Goal: Obtain resource: Download file/media

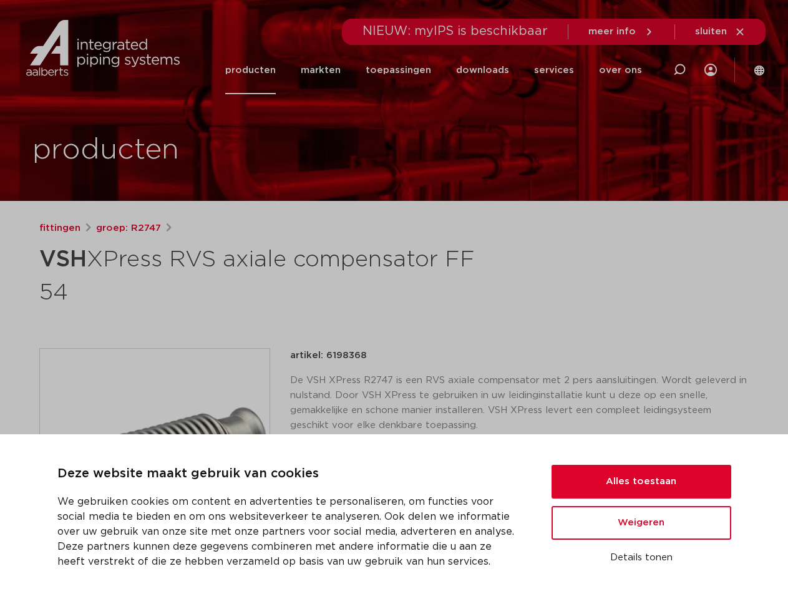
click at [394, 300] on h1 "VSH XPress RVS axiale compensator FF 54" at bounding box center [273, 274] width 469 height 67
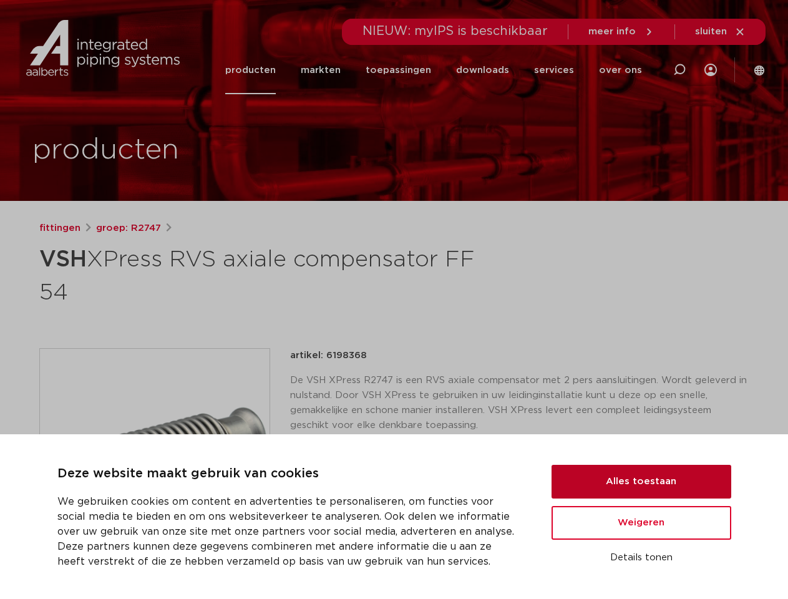
click at [642, 482] on button "Alles toestaan" at bounding box center [642, 482] width 180 height 34
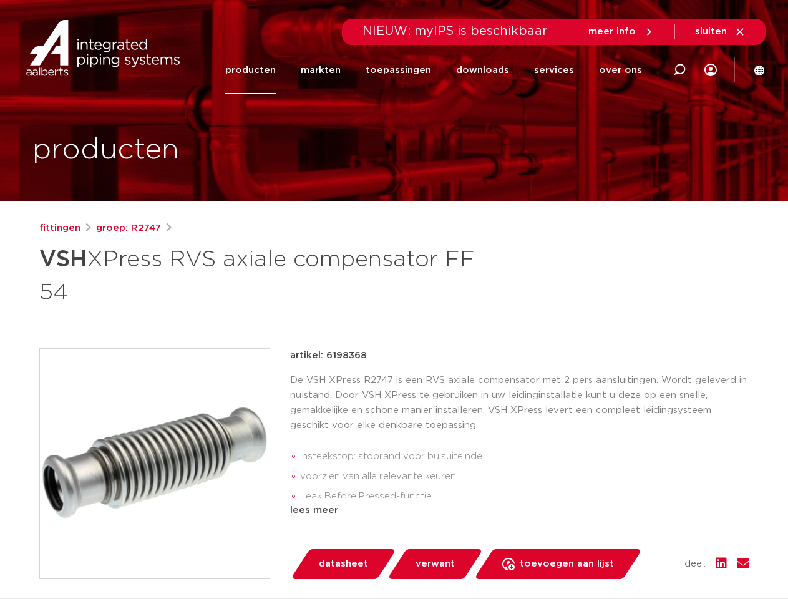
click at [642, 523] on div "artikel: 6198368 De VSH XPress R2747 is een RVS axiale compensator met 2 pers a…" at bounding box center [519, 463] width 459 height 231
click at [642, 558] on div "datasheet verwant toevoegen aan lijst opslaan in my IPS verwijder uit lijst" at bounding box center [524, 564] width 449 height 30
click at [440, 70] on li "toepassingen" at bounding box center [398, 70] width 90 height 48
click at [680, 70] on icon at bounding box center [679, 69] width 15 height 15
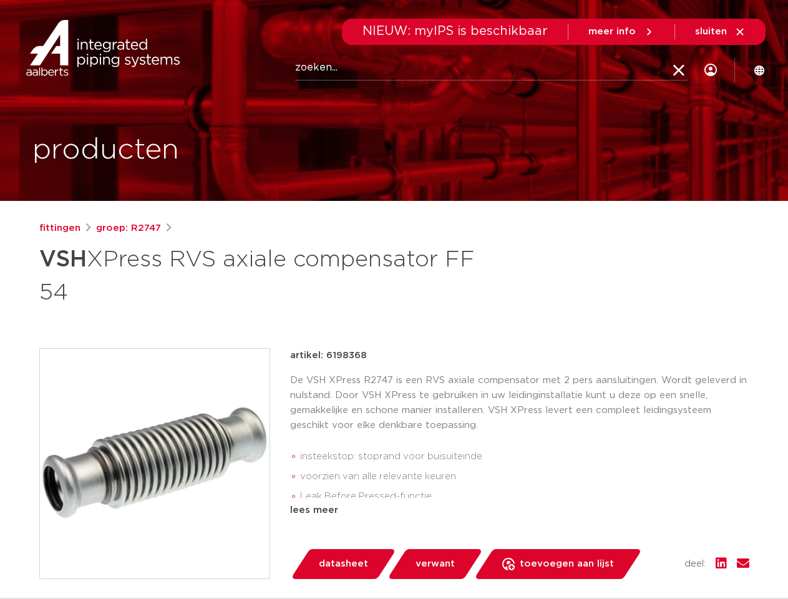
click at [721, 32] on span "sluiten" at bounding box center [711, 31] width 32 height 9
